Goal: Information Seeking & Learning: Learn about a topic

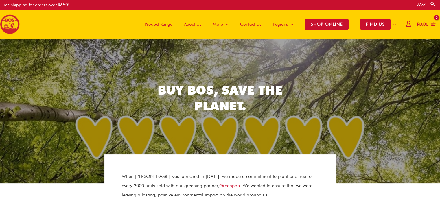
click at [434, 2] on link "Search" at bounding box center [433, 3] width 6 height 5
type input "********"
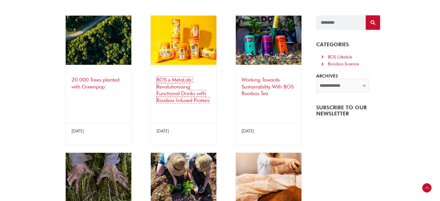
scroll to position [116, 0]
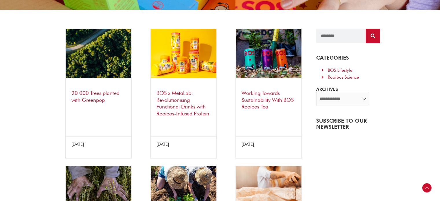
click at [258, 100] on link "Working Towards Sustainability With BOS Rooibos Tea" at bounding box center [267, 100] width 52 height 20
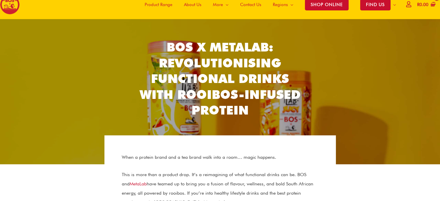
scroll to position [29, 0]
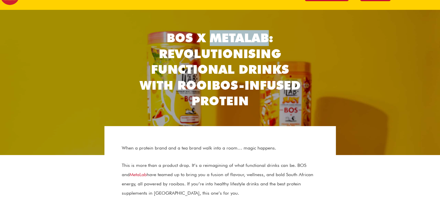
drag, startPoint x: 211, startPoint y: 36, endPoint x: 266, endPoint y: 31, distance: 55.1
click at [266, 31] on h2 "BOS x MetaLab: Revolutionising Functional Drinks with Rooibos-Infused Protein" at bounding box center [220, 69] width 168 height 79
copy h2 "MetaLab"
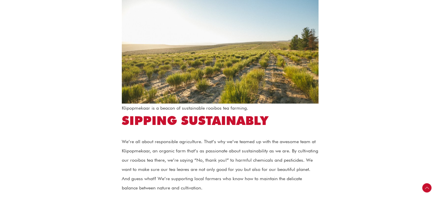
scroll to position [231, 0]
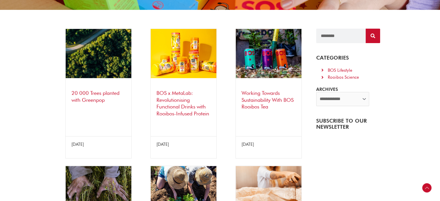
click at [110, 93] on link "20 000 Trees planted with Greenpop" at bounding box center [95, 96] width 48 height 13
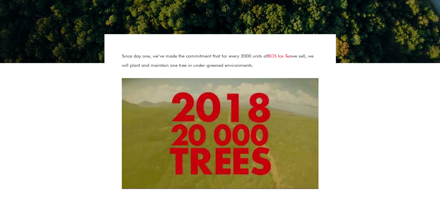
scroll to position [87, 0]
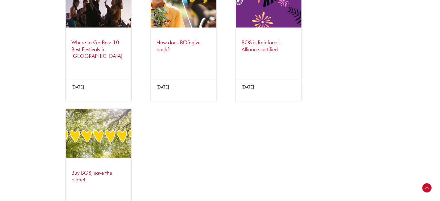
scroll to position [463, 0]
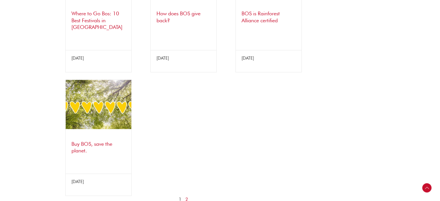
click at [77, 146] on link "Buy BOS, save the planet." at bounding box center [91, 147] width 41 height 13
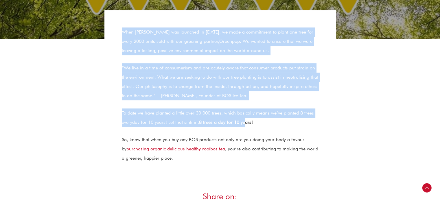
scroll to position [145, 0]
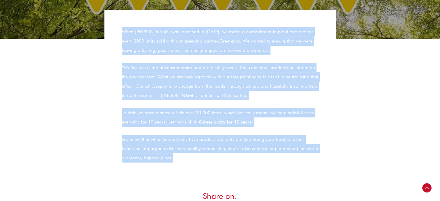
drag, startPoint x: 122, startPoint y: 89, endPoint x: 197, endPoint y: 159, distance: 102.5
click at [197, 159] on div "When BOS was launched in [DATE], we made a commitment to plant one tree for eve…" at bounding box center [220, 94] width 197 height 135
copy div "When BOS was launched in [DATE], we made a commitment to plant one tree for eve…"
